Goal: Task Accomplishment & Management: Manage account settings

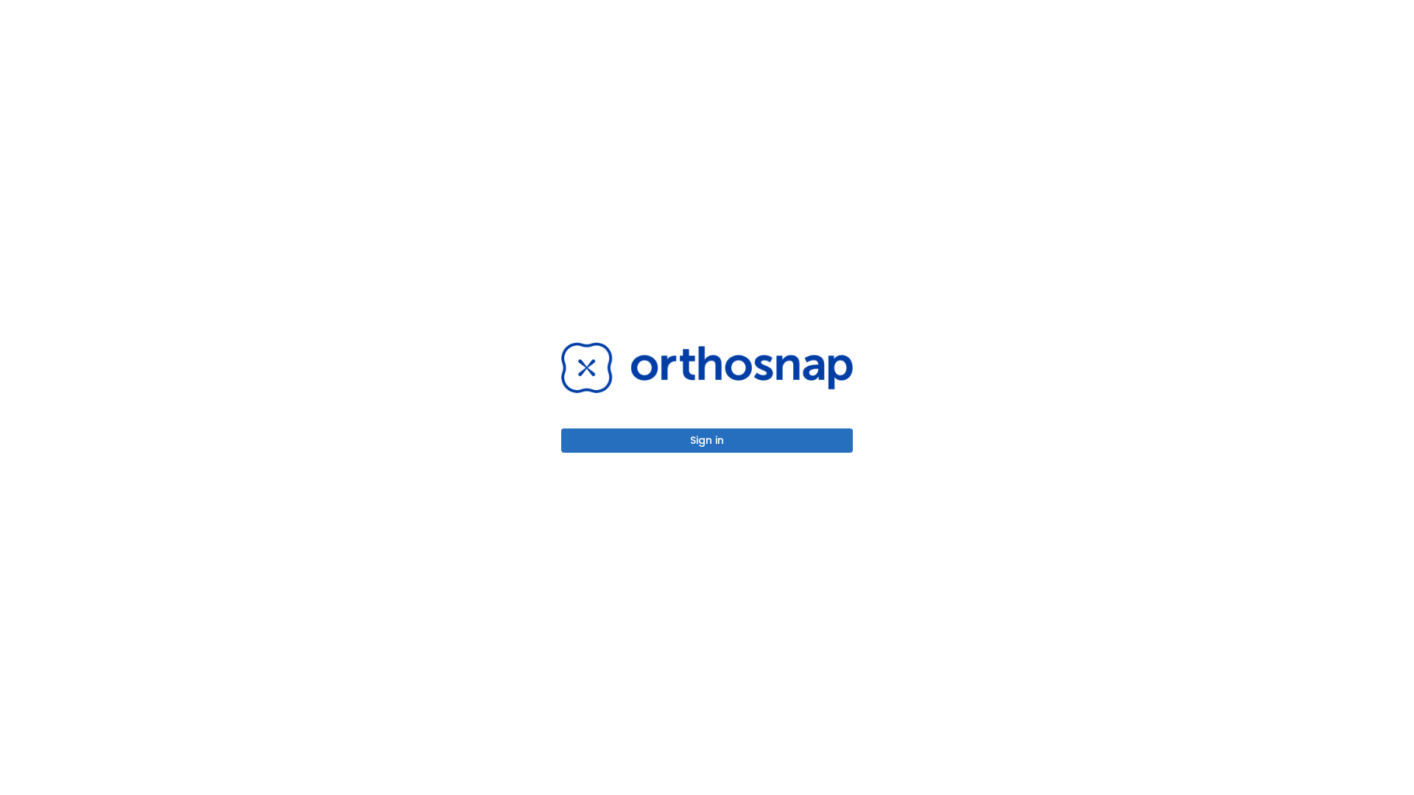
click at [707, 440] on button "Sign in" at bounding box center [707, 441] width 292 height 24
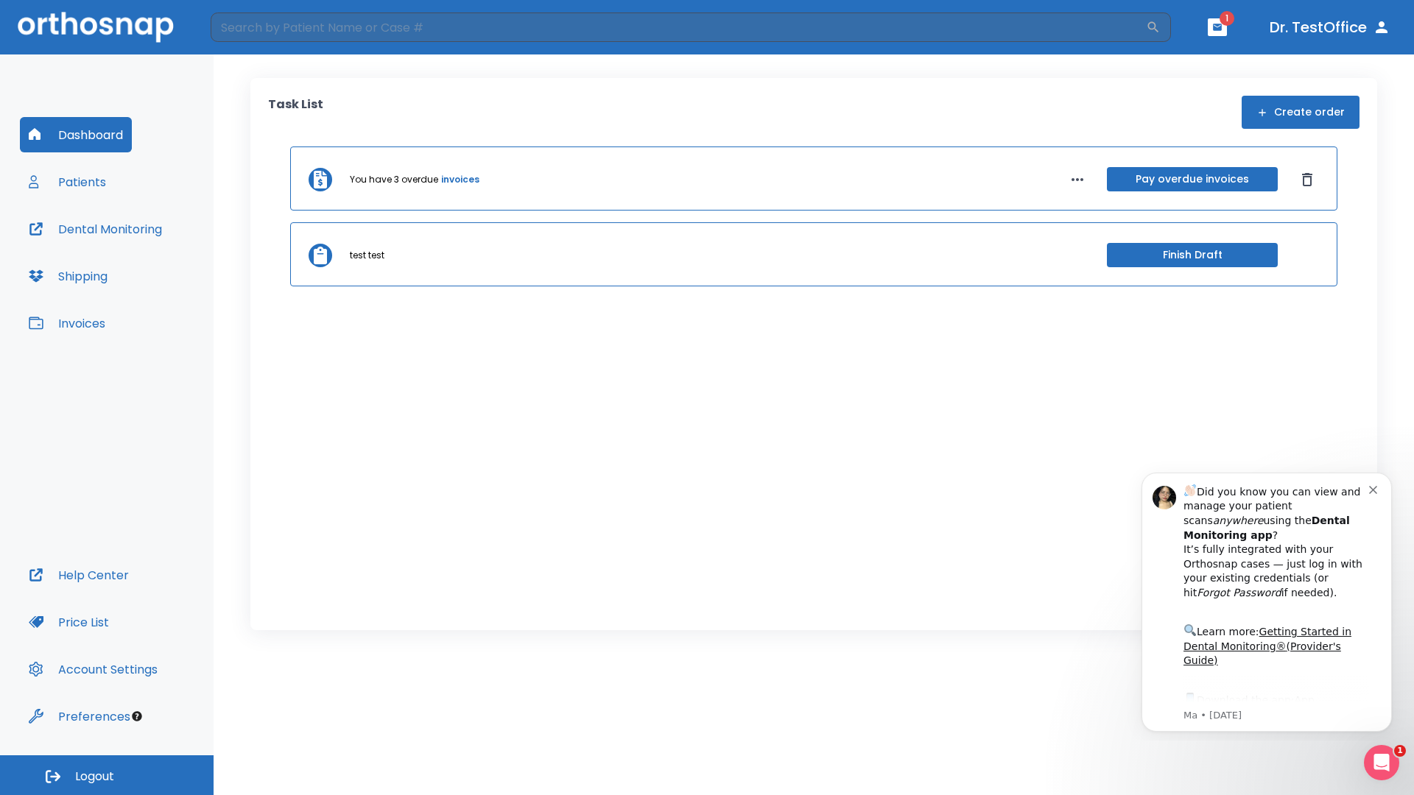
click at [107, 776] on span "Logout" at bounding box center [94, 777] width 39 height 16
